Goal: Browse casually: Explore the website without a specific task or goal

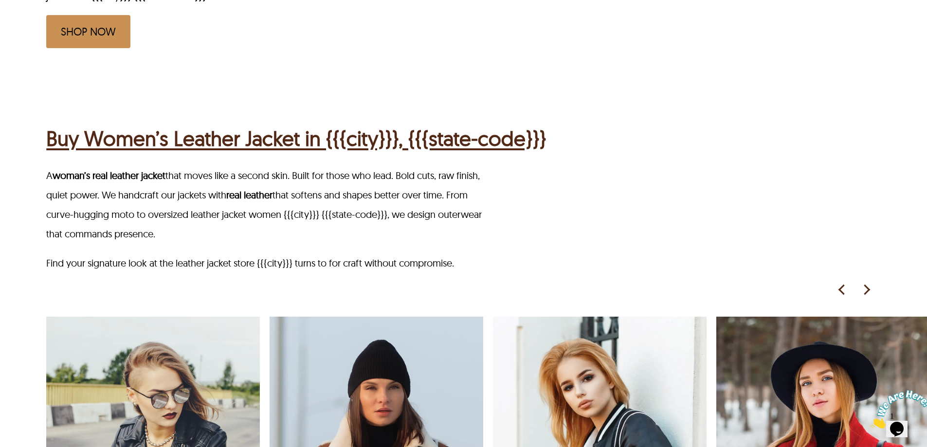
scroll to position [681, 0]
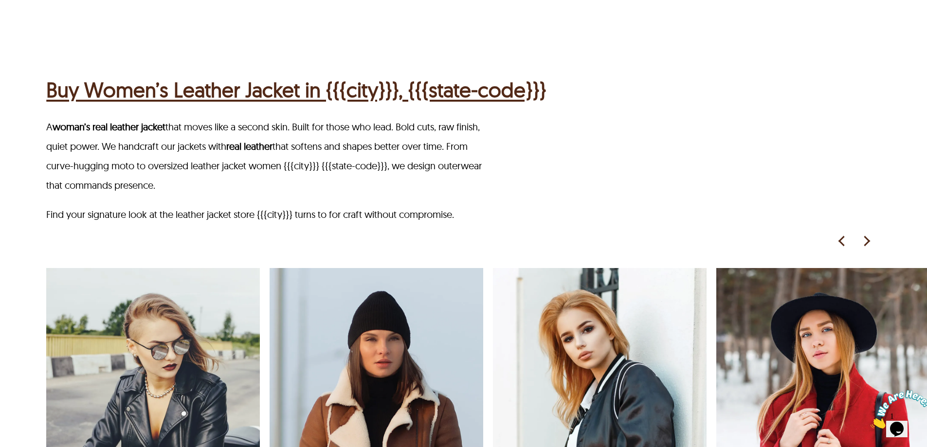
drag, startPoint x: 380, startPoint y: 171, endPoint x: 364, endPoint y: 166, distance: 16.2
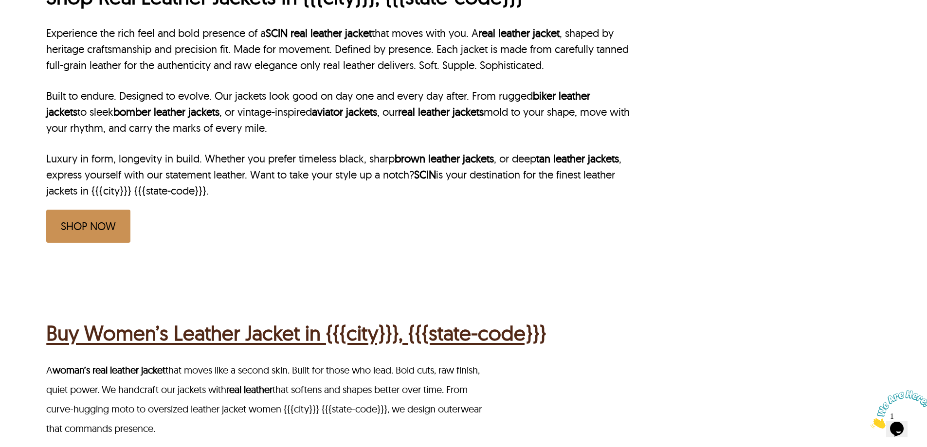
scroll to position [389, 0]
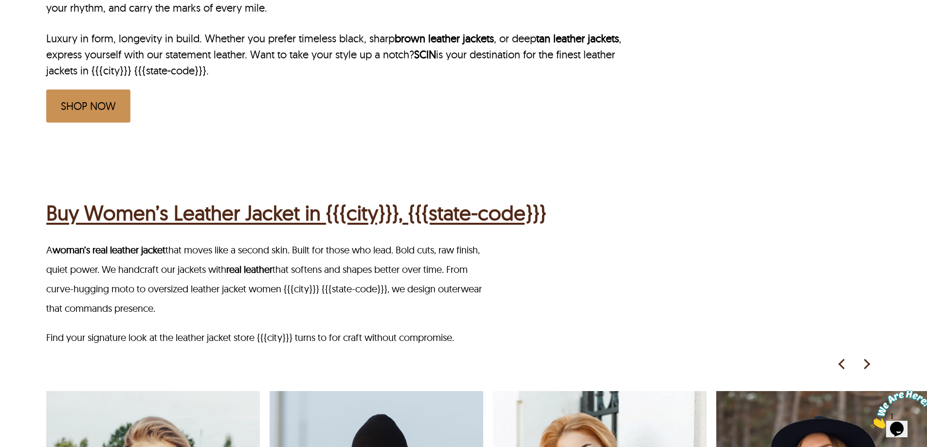
scroll to position [535, 0]
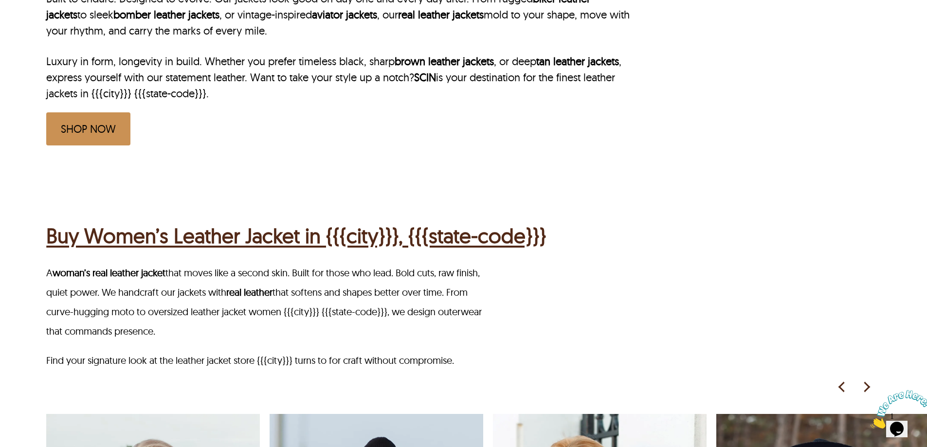
drag, startPoint x: 775, startPoint y: 272, endPoint x: 279, endPoint y: 109, distance: 522.6
click at [279, 109] on div "Shop Real Leather Jackets In {{{city}}}, {{{state-code}}} Experience the rich f…" at bounding box center [338, 16] width 584 height 259
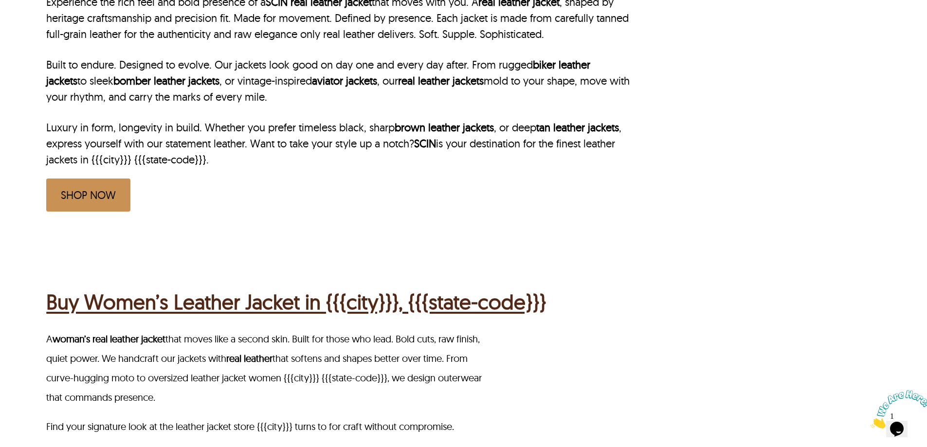
scroll to position [438, 0]
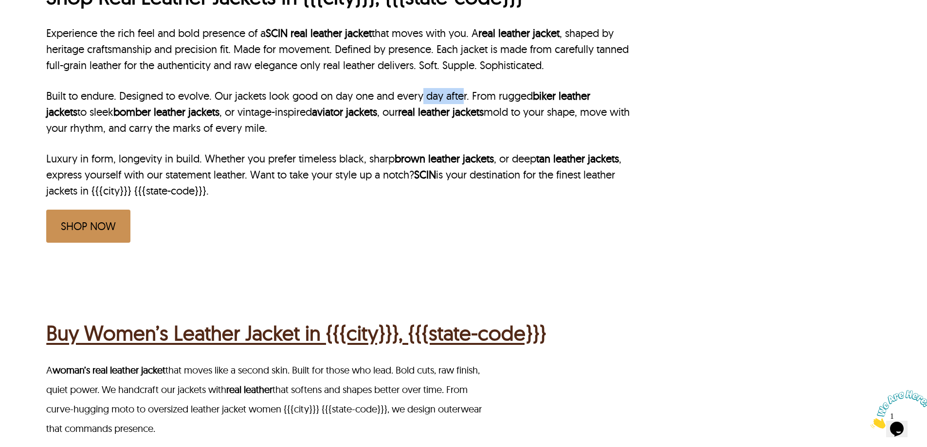
drag, startPoint x: 427, startPoint y: 94, endPoint x: 465, endPoint y: 96, distance: 38.0
click at [465, 96] on p "Built to endure. Designed to evolve. Our jackets look good on day one and every…" at bounding box center [338, 112] width 584 height 48
drag, startPoint x: 374, startPoint y: 382, endPoint x: 463, endPoint y: 387, distance: 89.2
click at [463, 387] on p "A woman’s real leather jacket that moves like a second skin. Built for those wh…" at bounding box center [266, 400] width 440 height 78
drag, startPoint x: 348, startPoint y: 405, endPoint x: 348, endPoint y: 418, distance: 13.6
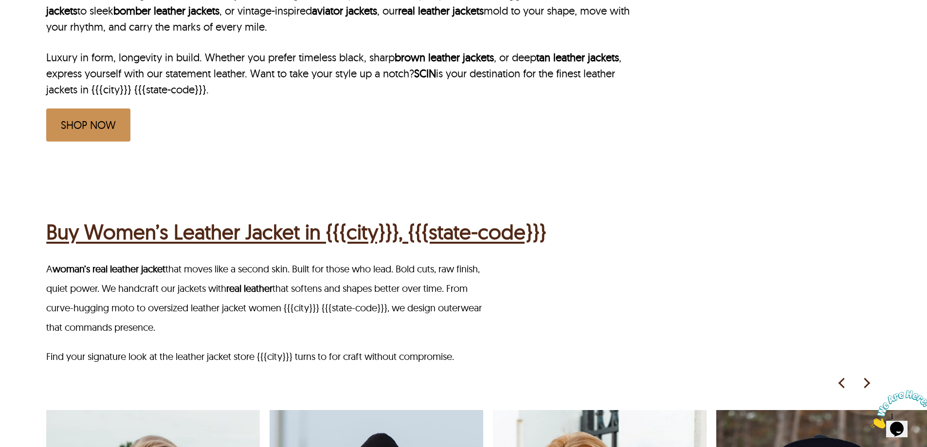
scroll to position [389, 0]
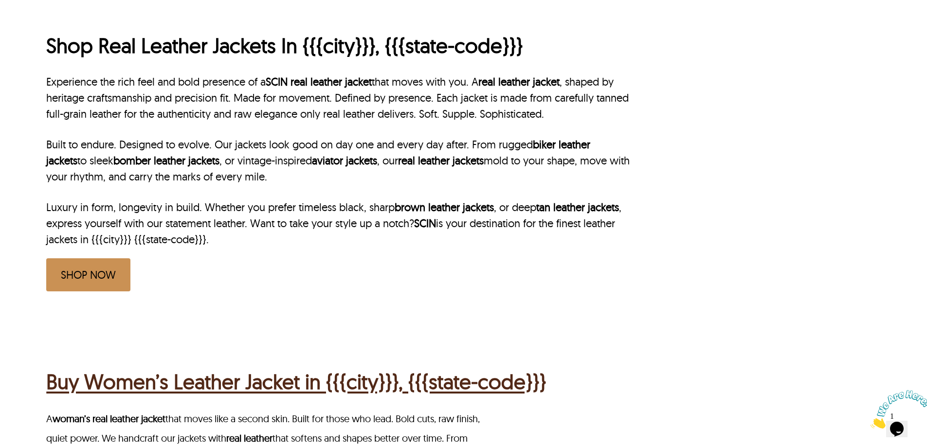
drag, startPoint x: 322, startPoint y: 104, endPoint x: 323, endPoint y: 99, distance: 5.1
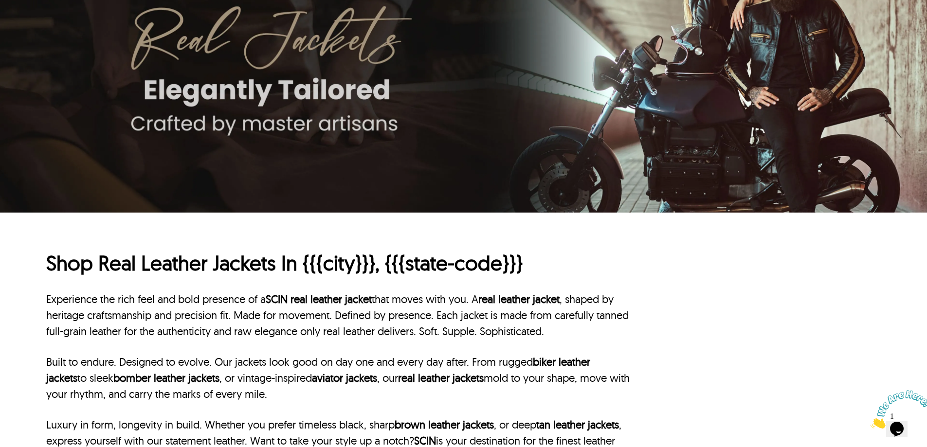
scroll to position [49, 0]
